Goal: Contribute content: Add original content to the website for others to see

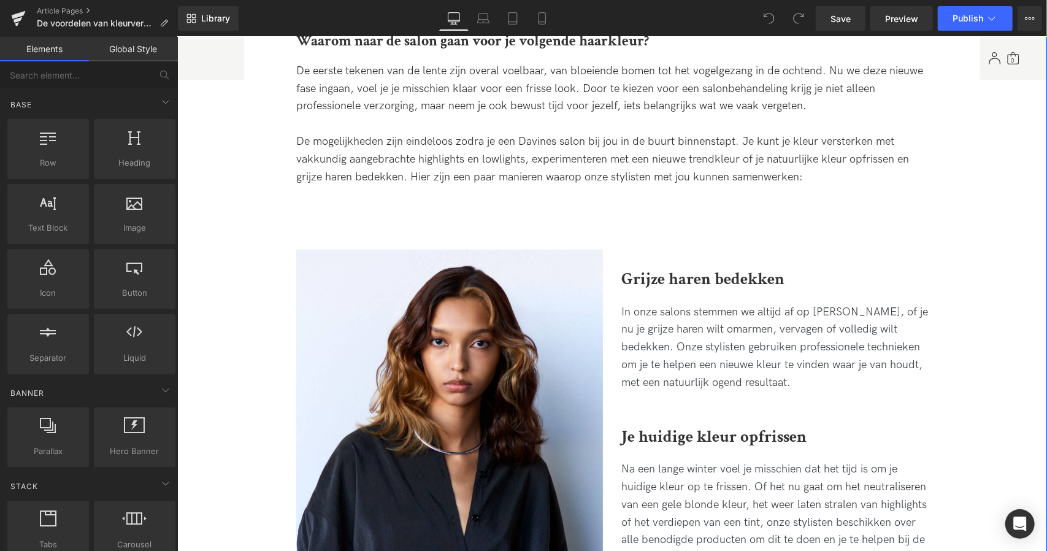
scroll to position [563, 0]
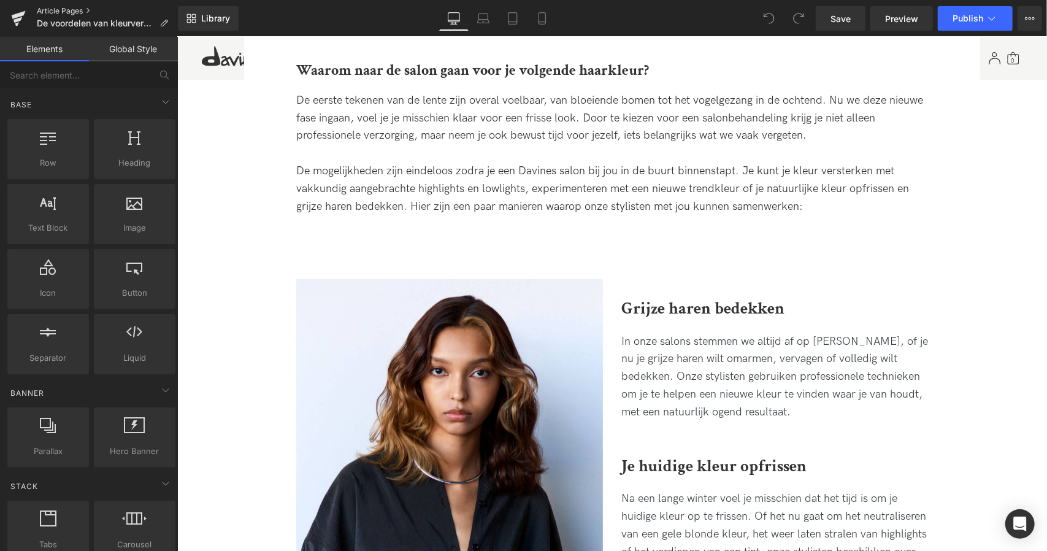
click at [63, 13] on link "Article Pages" at bounding box center [107, 11] width 141 height 10
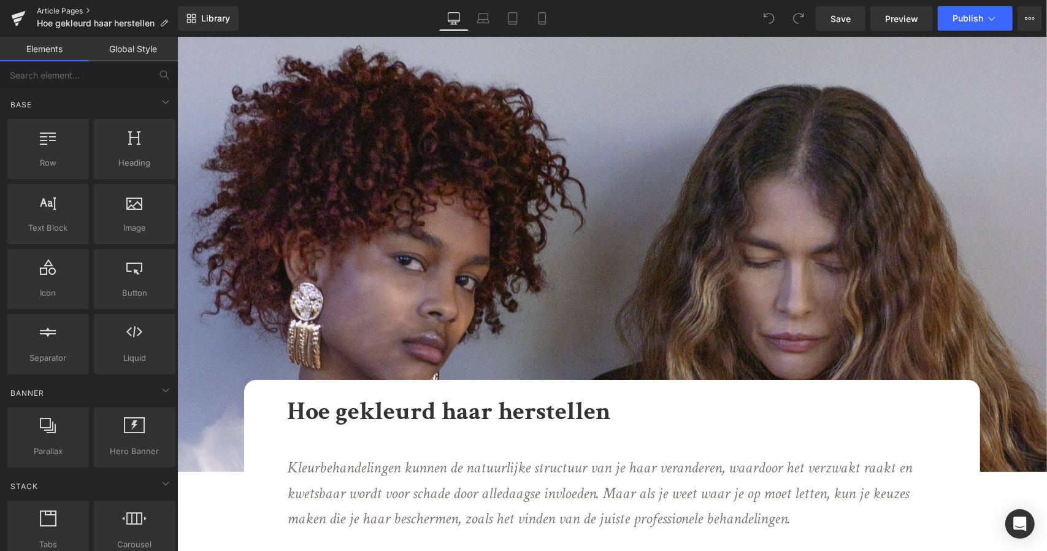
click at [63, 8] on link "Article Pages" at bounding box center [107, 11] width 141 height 10
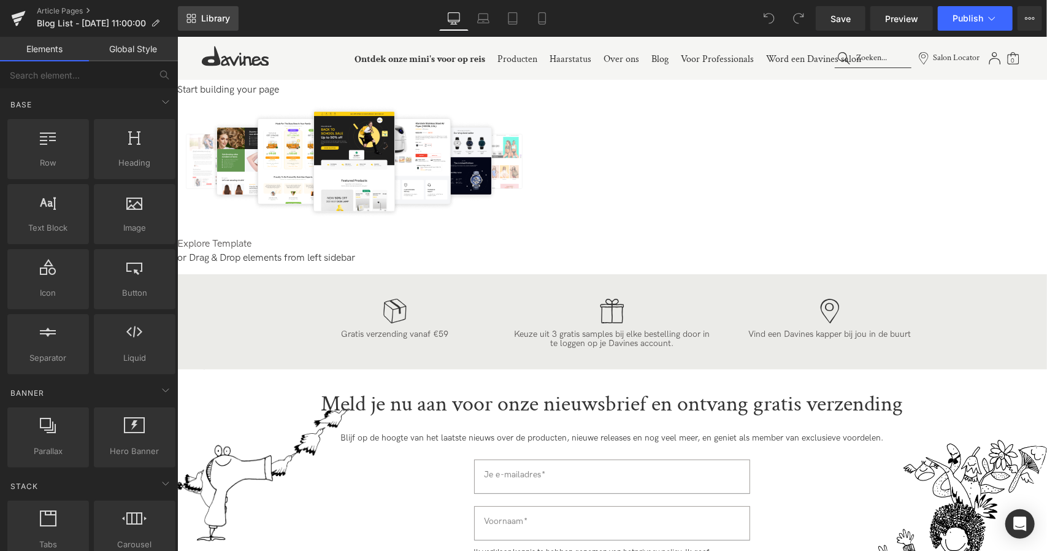
click at [195, 15] on icon at bounding box center [191, 18] width 10 height 10
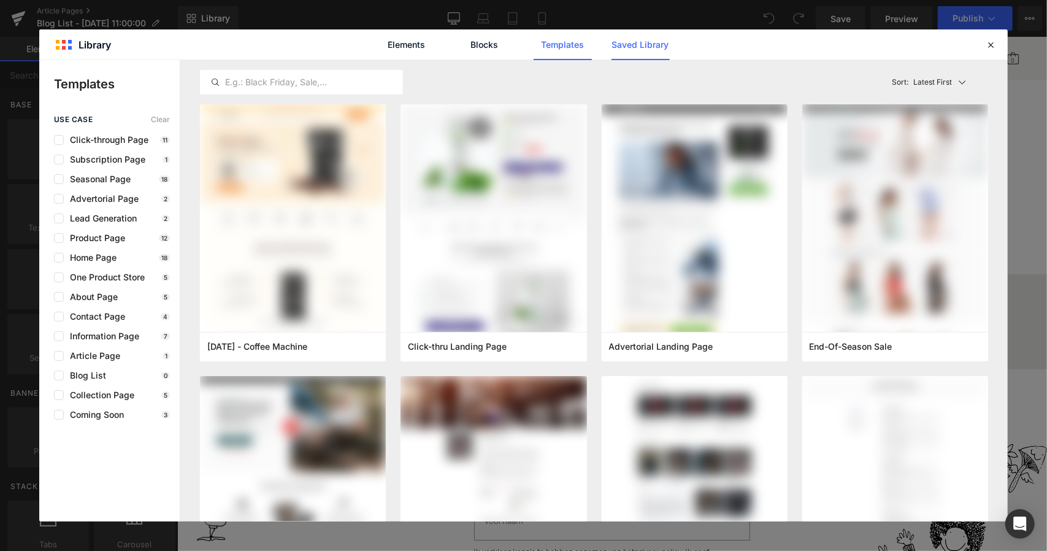
click at [651, 45] on link "Saved Library" at bounding box center [640, 44] width 58 height 31
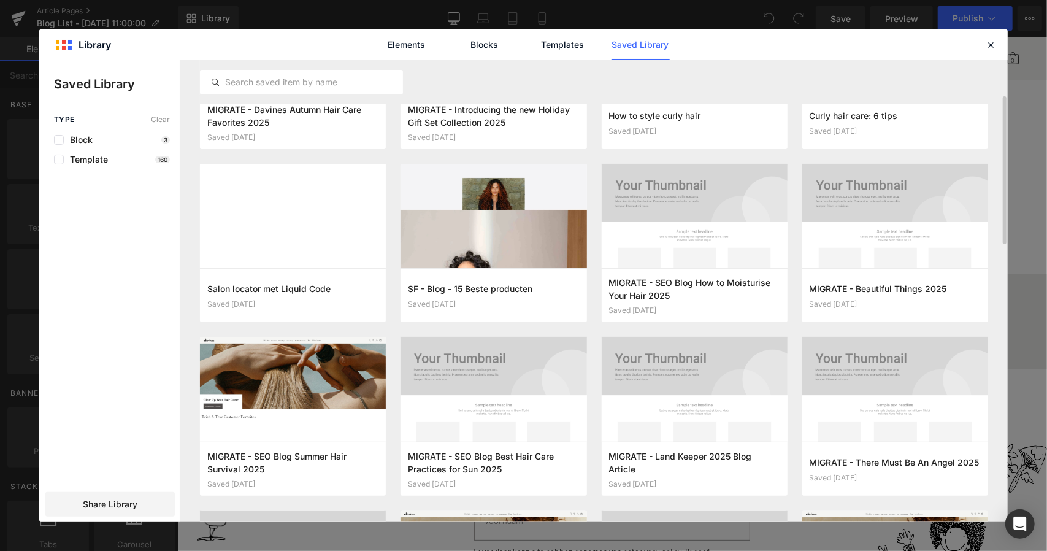
scroll to position [127, 0]
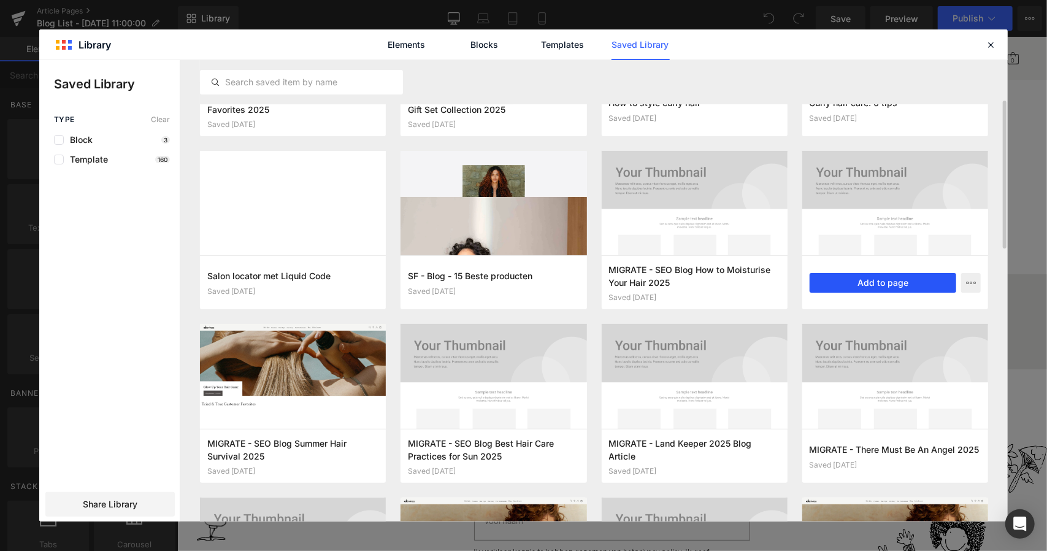
click at [852, 285] on button "Add to page" at bounding box center [882, 283] width 147 height 20
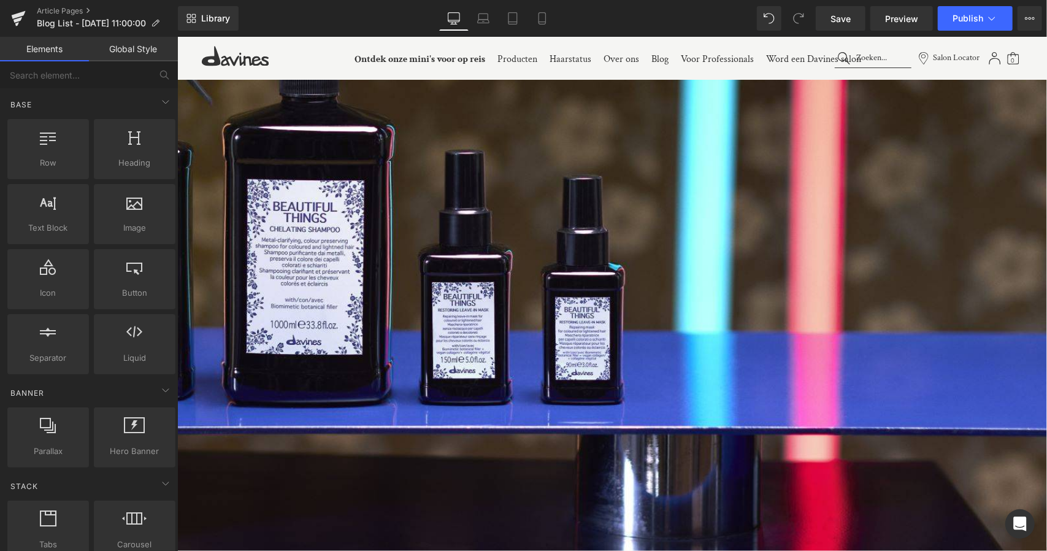
scroll to position [0, 0]
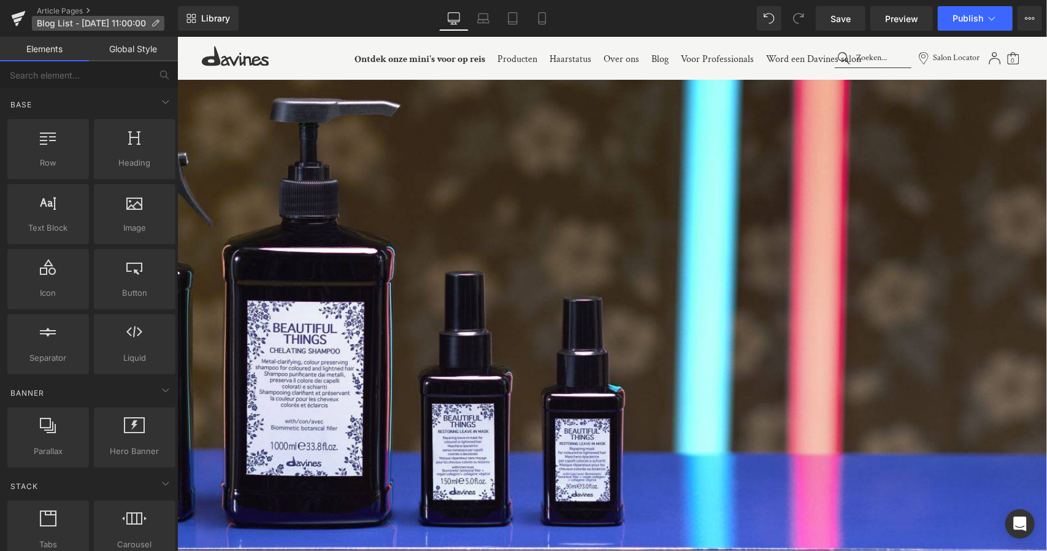
click at [153, 25] on icon at bounding box center [155, 23] width 9 height 9
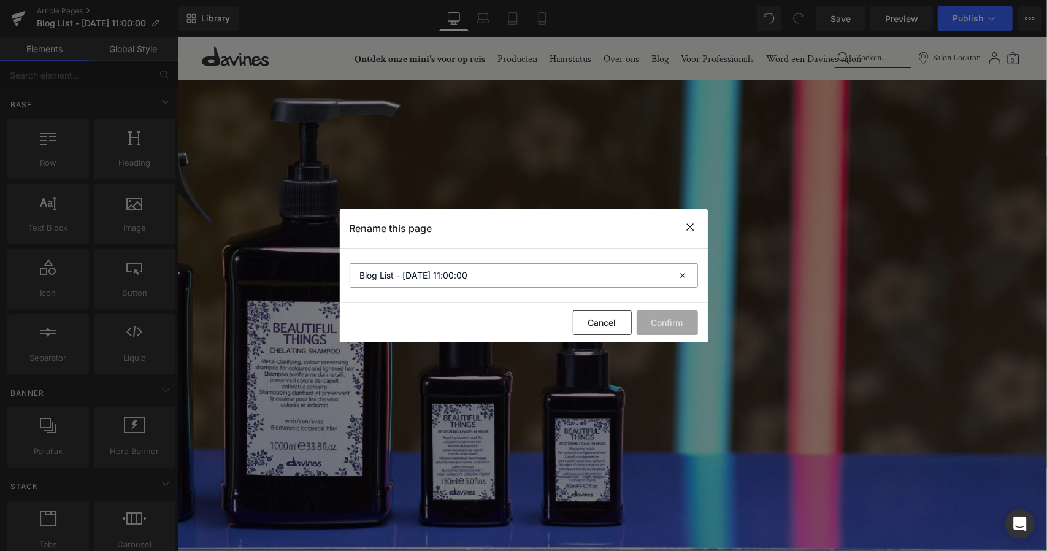
drag, startPoint x: 487, startPoint y: 282, endPoint x: 271, endPoint y: 280, distance: 215.8
click at [271, 280] on div "Rename this page Blog List - Aug 11, 11:00:00 Cancel Confirm" at bounding box center [523, 275] width 1047 height 551
type input "Beautiful things 2025"
click at [668, 320] on button "Confirm" at bounding box center [666, 322] width 61 height 25
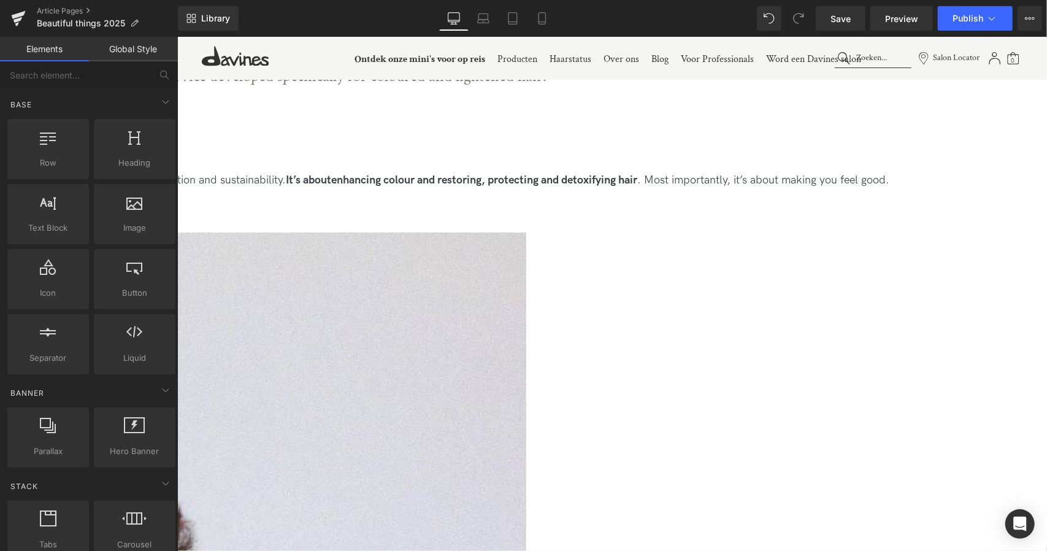
scroll to position [468, 0]
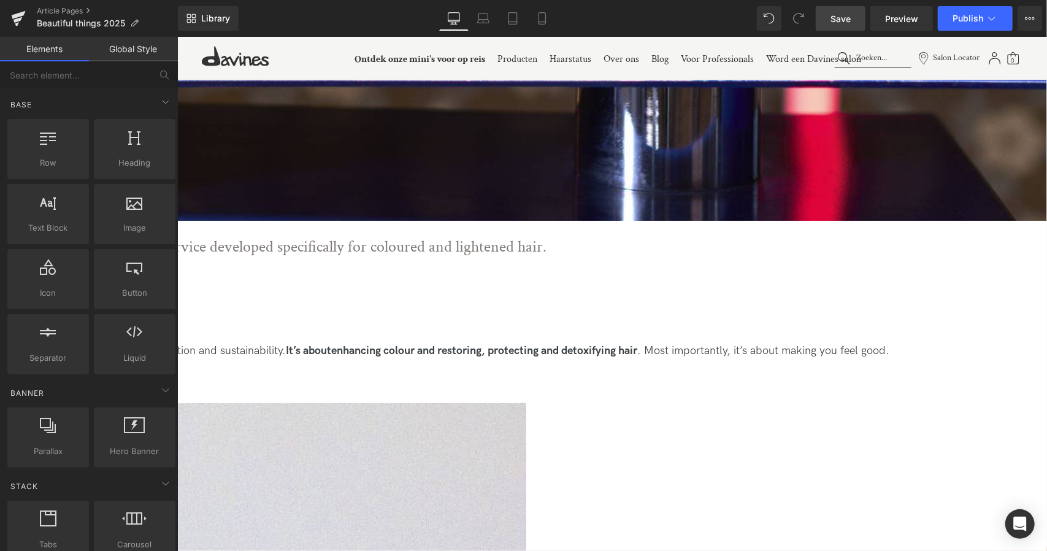
click at [845, 13] on span "Save" at bounding box center [840, 18] width 20 height 13
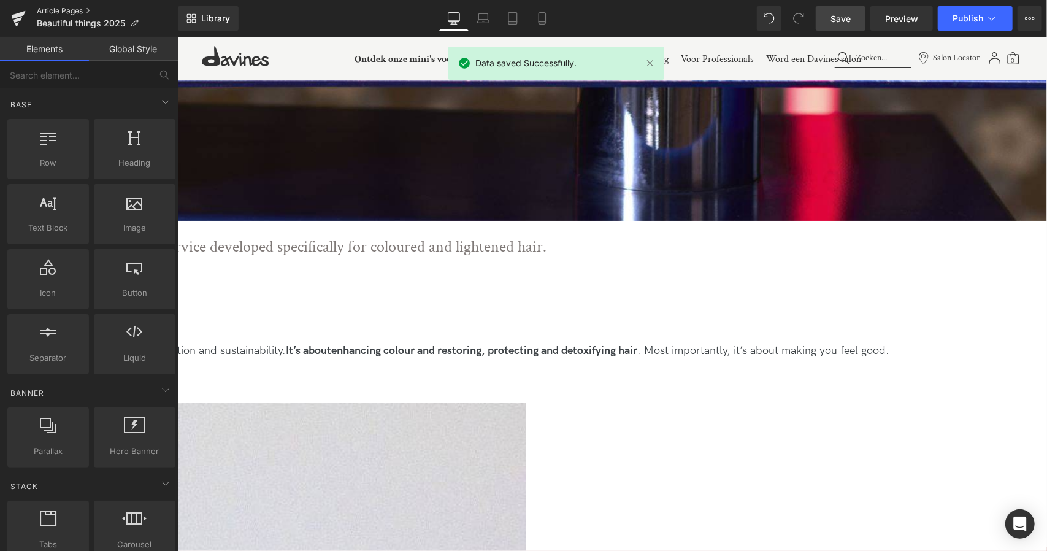
click at [86, 12] on link "Article Pages" at bounding box center [107, 11] width 141 height 10
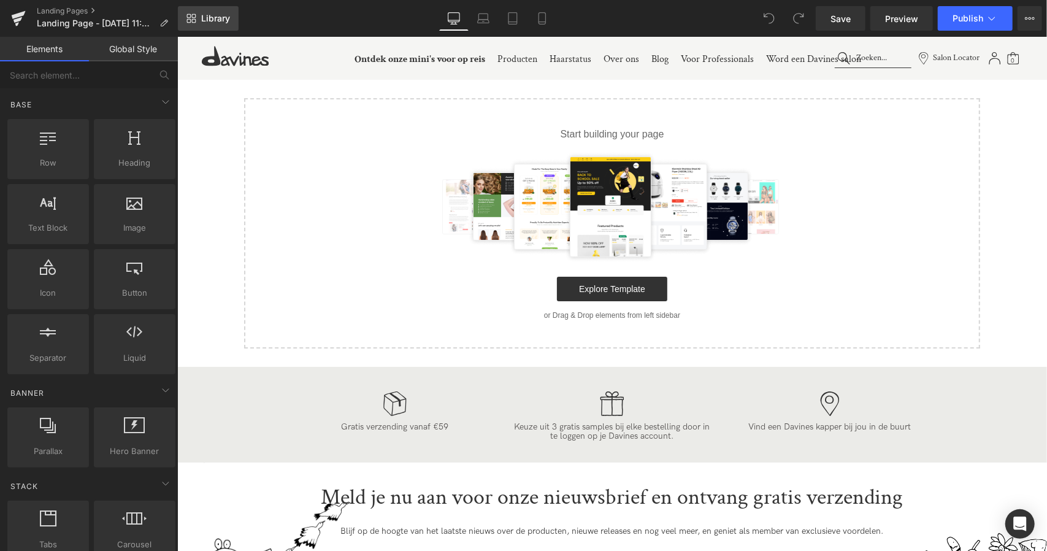
click at [209, 23] on span "Library" at bounding box center [215, 18] width 29 height 11
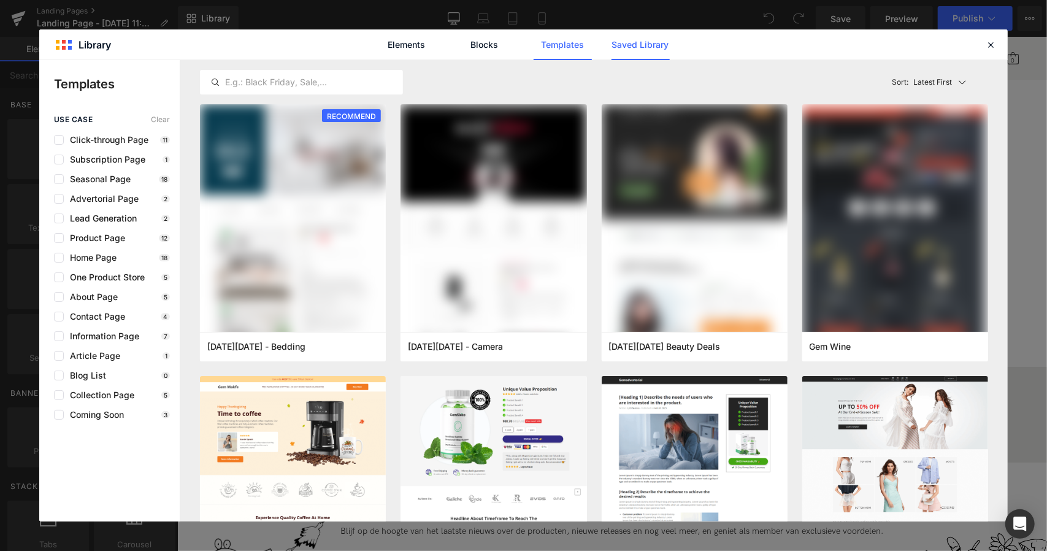
click at [0, 0] on link "Saved Library" at bounding box center [0, 0] width 0 height 0
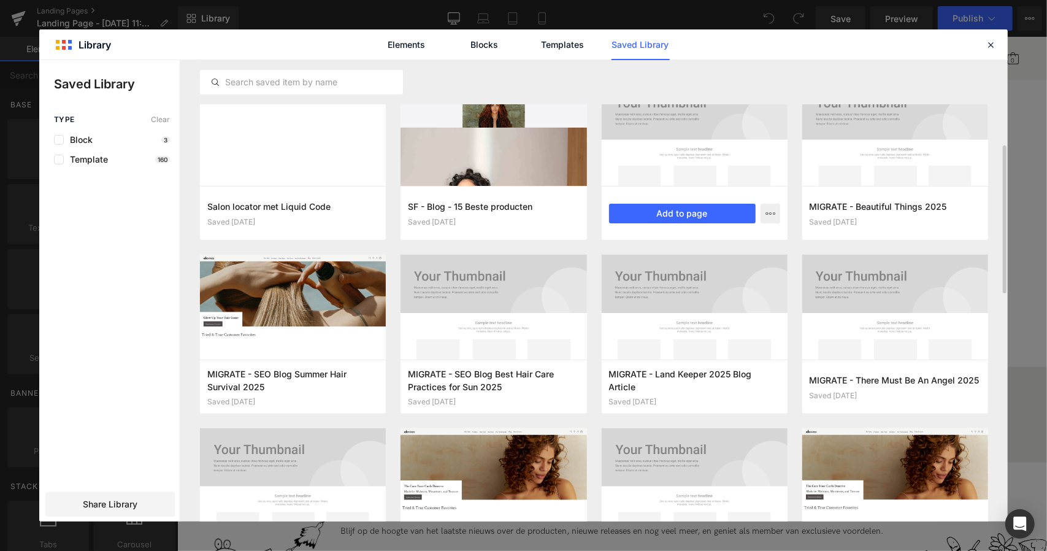
scroll to position [218, 0]
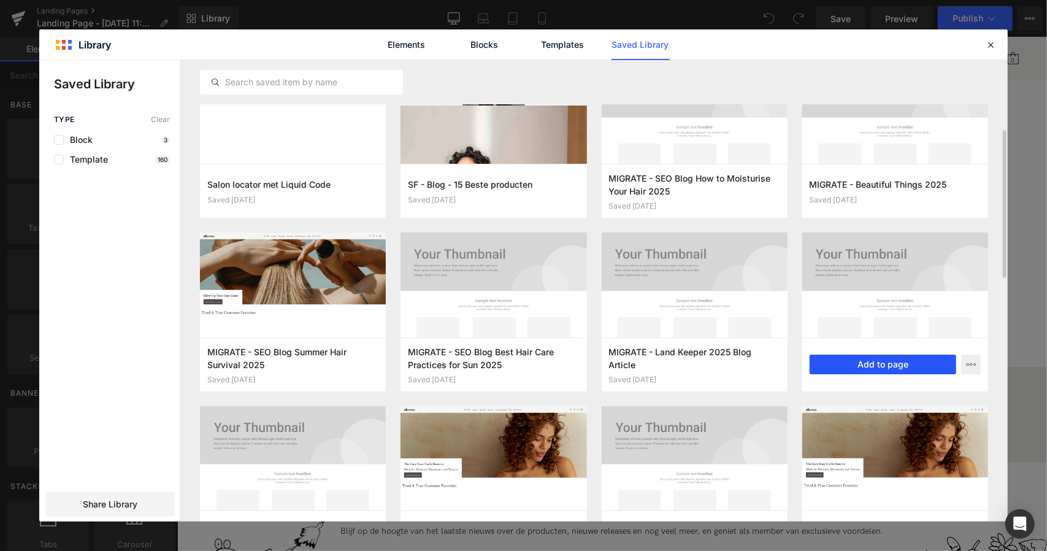
click at [890, 364] on button "Add to page" at bounding box center [882, 364] width 147 height 20
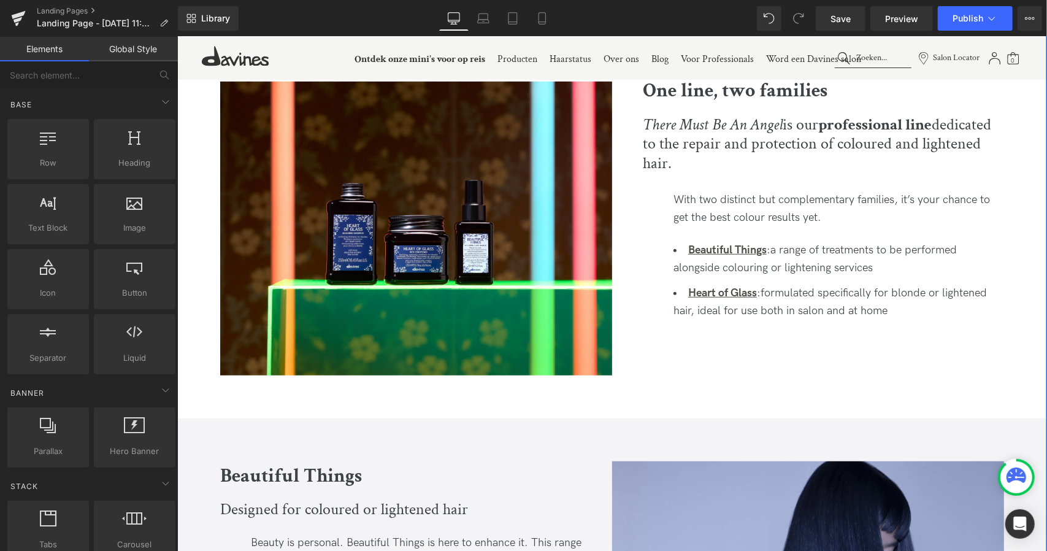
scroll to position [527, 0]
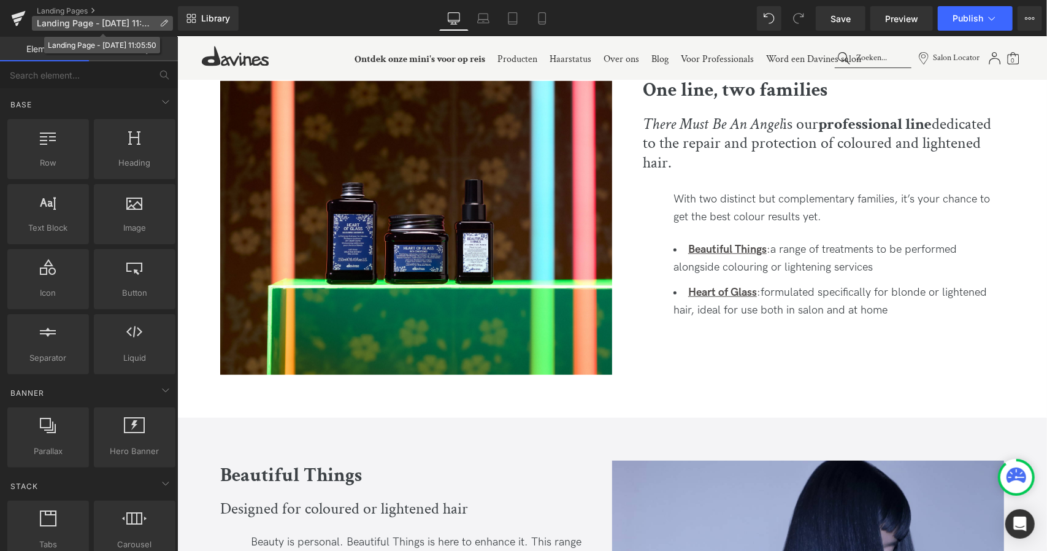
click at [162, 25] on icon at bounding box center [163, 23] width 9 height 9
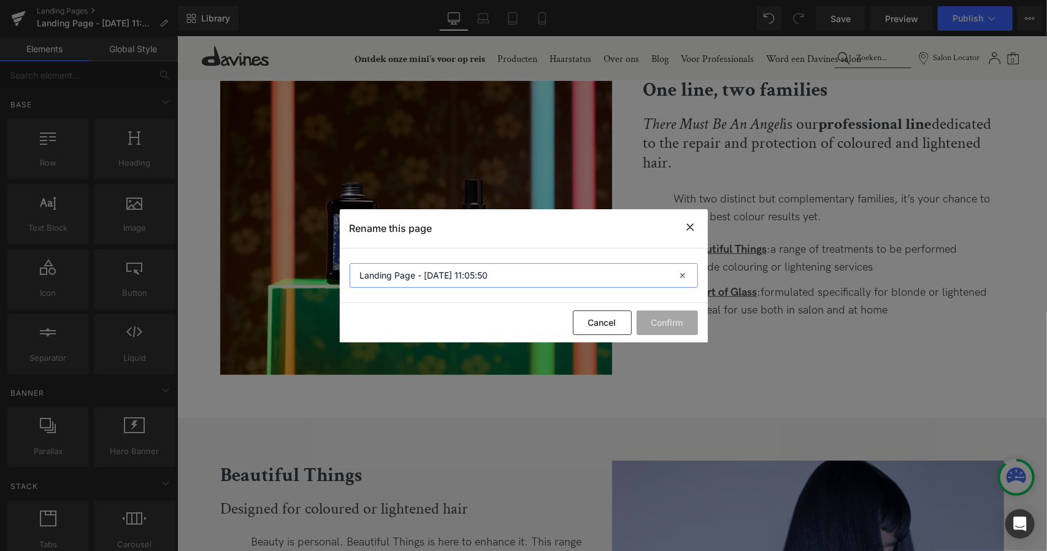
drag, startPoint x: 497, startPoint y: 279, endPoint x: 209, endPoint y: 257, distance: 289.0
click at [209, 257] on div "Rename this page Landing Page - Aug 11, 11:05:50 Cancel Confirm" at bounding box center [523, 275] width 1047 height 551
type input "t"
type input "There must be an angel"
click at [672, 317] on button "Confirm" at bounding box center [666, 322] width 61 height 25
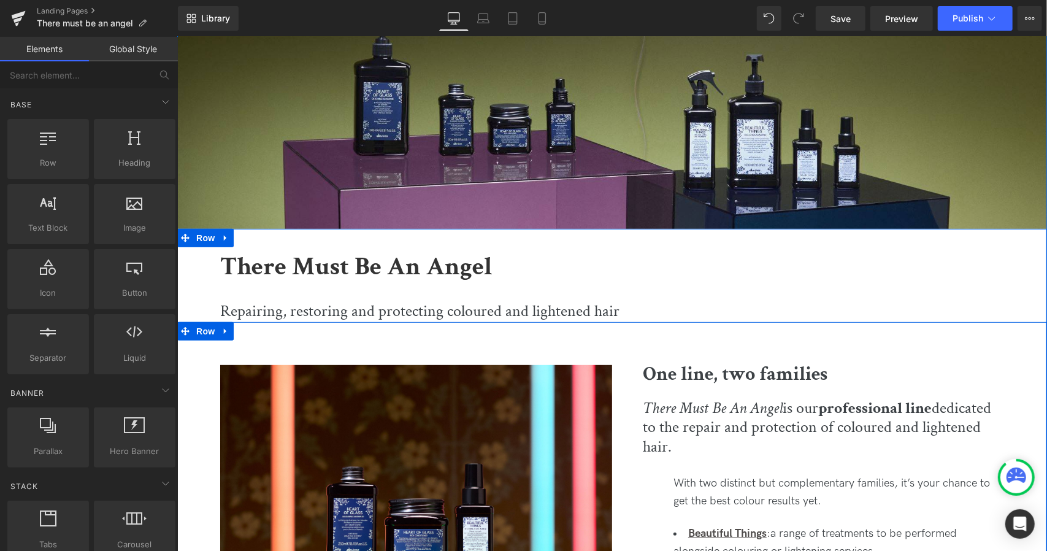
scroll to position [361, 0]
